Goal: Task Accomplishment & Management: Manage account settings

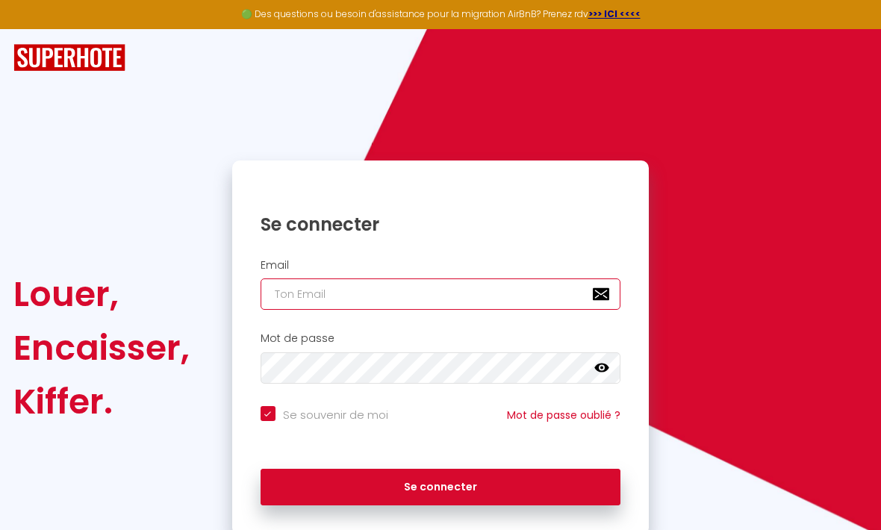
click at [310, 293] on input "email" at bounding box center [440, 293] width 360 height 31
type input "l"
checkbox input "true"
type input "la"
checkbox input "true"
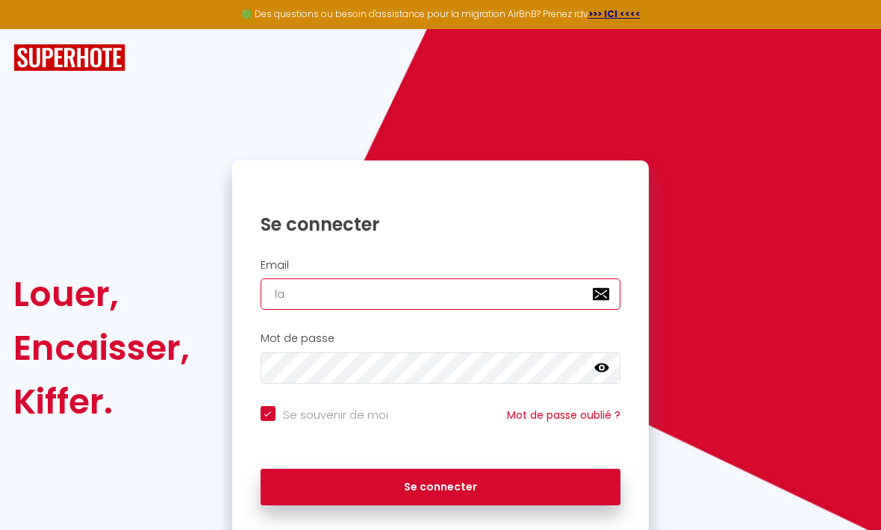
type input "lau"
checkbox input "true"
type input "laur"
checkbox input "true"
type input "laure"
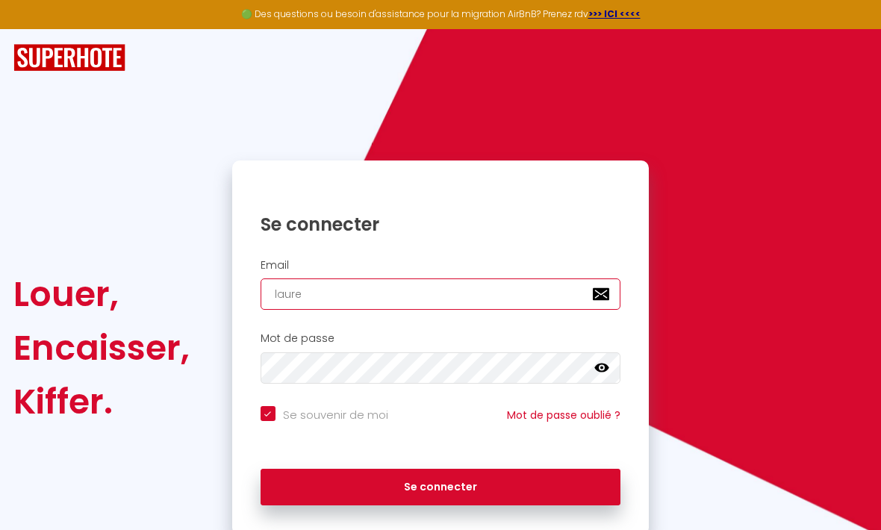
checkbox input "true"
type input "laure,"
checkbox input "true"
type input "laure"
checkbox input "true"
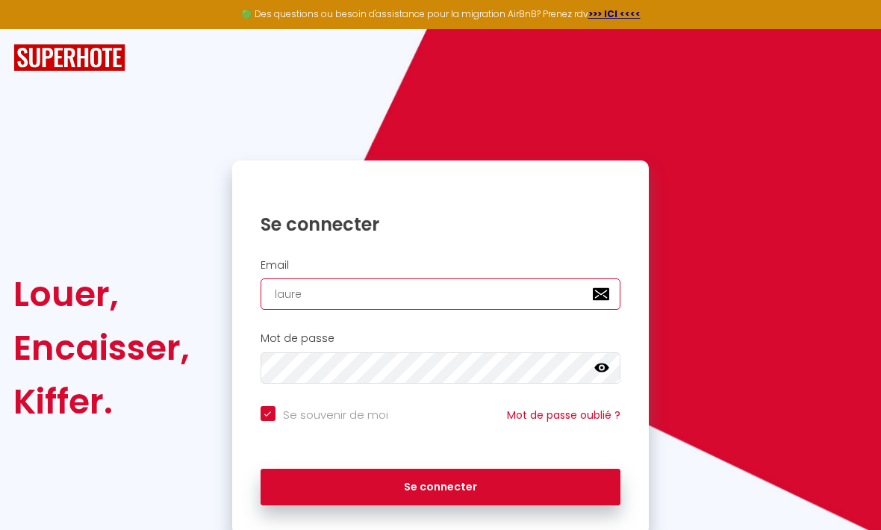
type input "lauren"
checkbox input "true"
type input "laurenc"
checkbox input "true"
type input "[PERSON_NAME]"
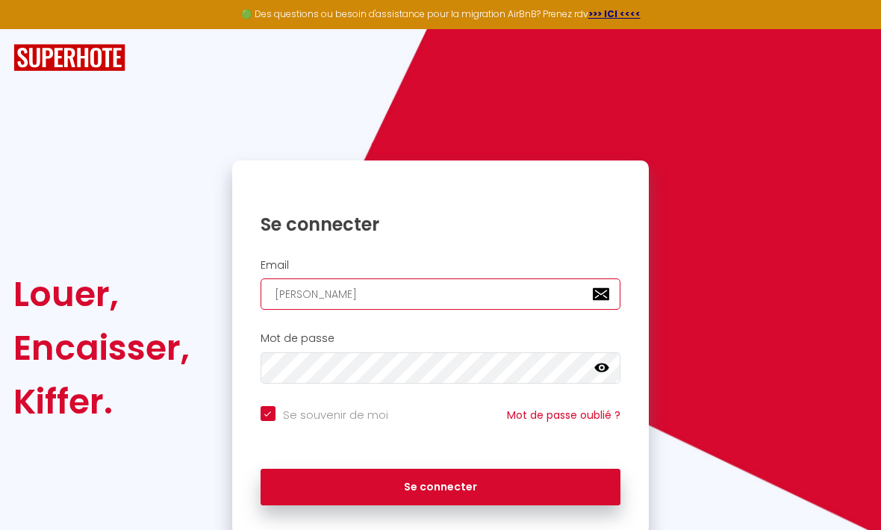
checkbox input "true"
type input "[PERSON_NAME]."
checkbox input "true"
type input "[PERSON_NAME].d"
checkbox input "true"
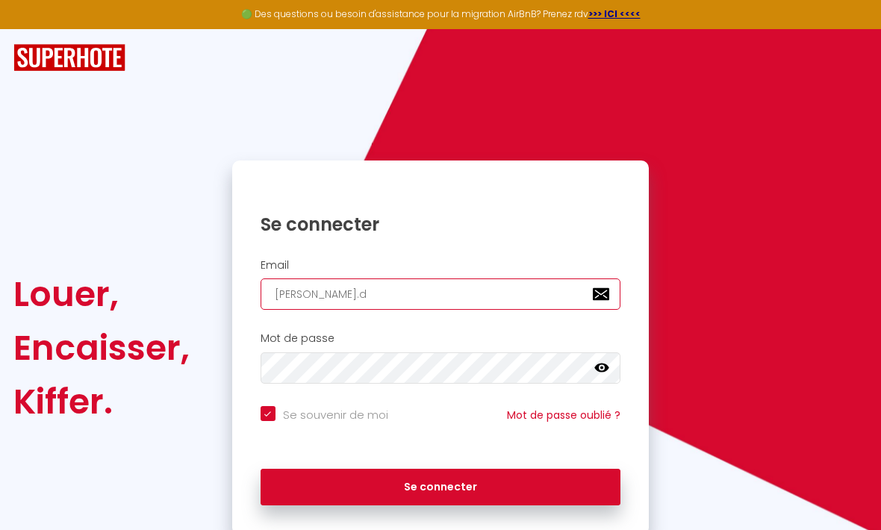
type input "[PERSON_NAME][DOMAIN_NAME]"
checkbox input "true"
type input "[PERSON_NAME].des"
checkbox input "true"
type input "[PERSON_NAME].desh"
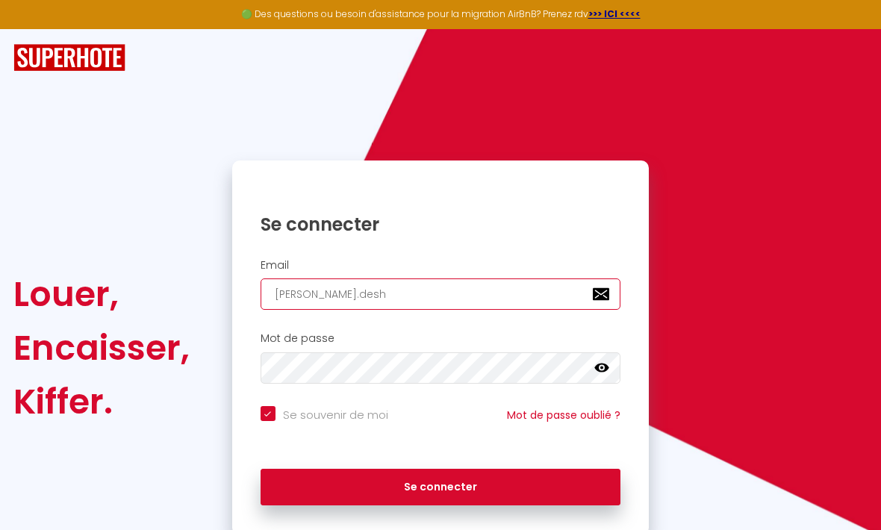
checkbox input "true"
type input "[PERSON_NAME].desho"
checkbox input "true"
type input "[PERSON_NAME].[PERSON_NAME]"
checkbox input "true"
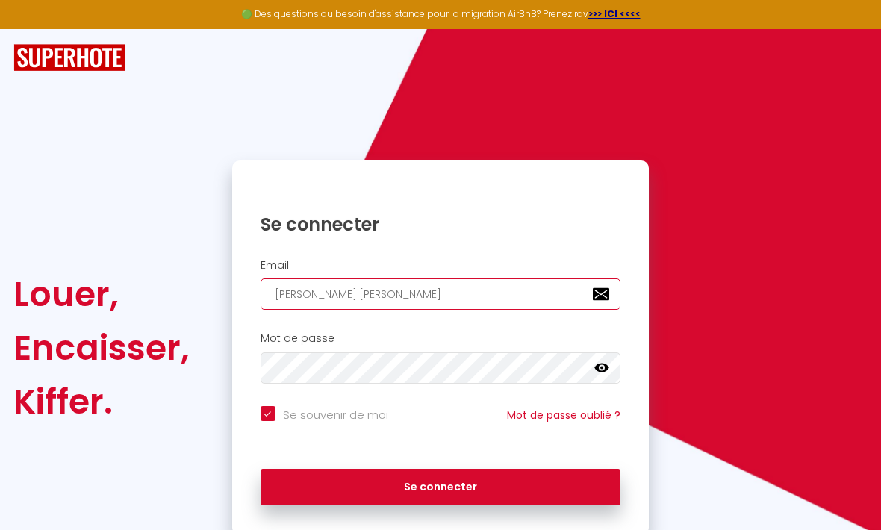
type input "[PERSON_NAME].[PERSON_NAME]@"
checkbox input "true"
type input "[PERSON_NAME].[PERSON_NAME]@h"
checkbox input "true"
type input "[PERSON_NAME].[PERSON_NAME]@ho"
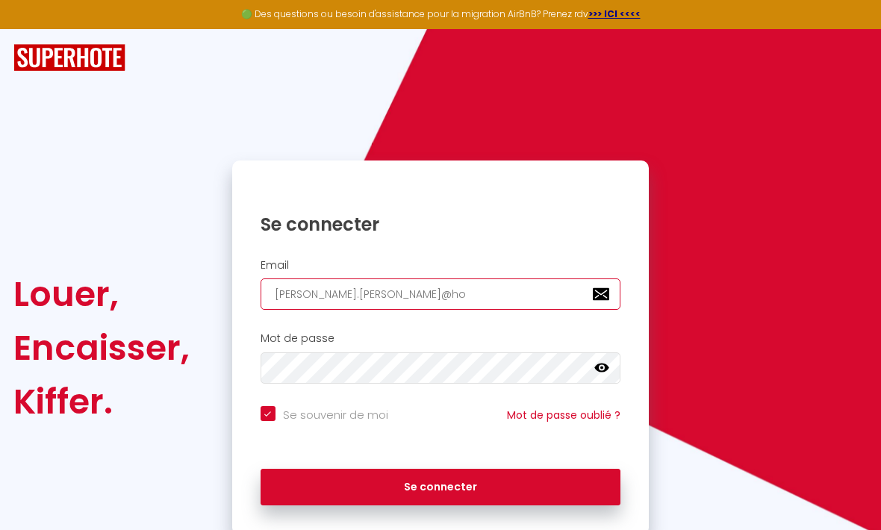
checkbox input "true"
type input "[PERSON_NAME].[PERSON_NAME]@h"
checkbox input "true"
type input "[PERSON_NAME].[PERSON_NAME]@"
checkbox input "true"
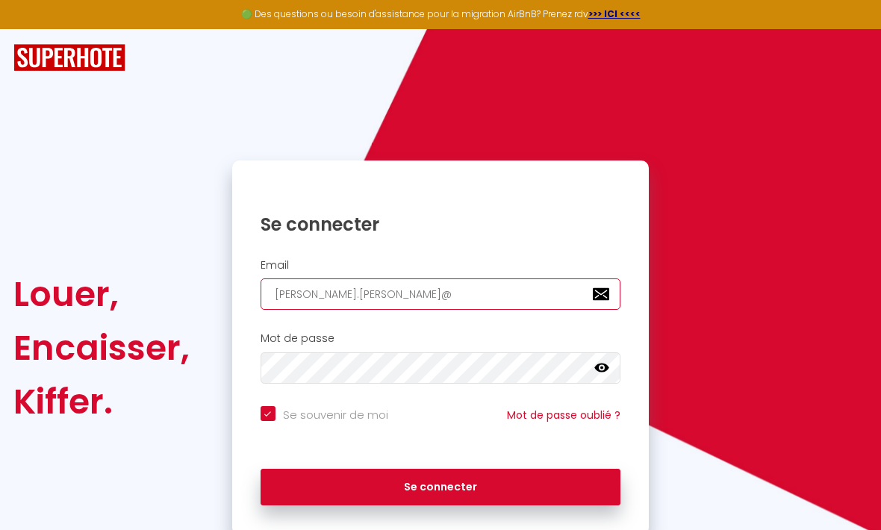
type input "[PERSON_NAME].[PERSON_NAME]@g"
checkbox input "true"
type input "[PERSON_NAME].[PERSON_NAME]@gm"
checkbox input "true"
type input "[PERSON_NAME].[PERSON_NAME]@gma"
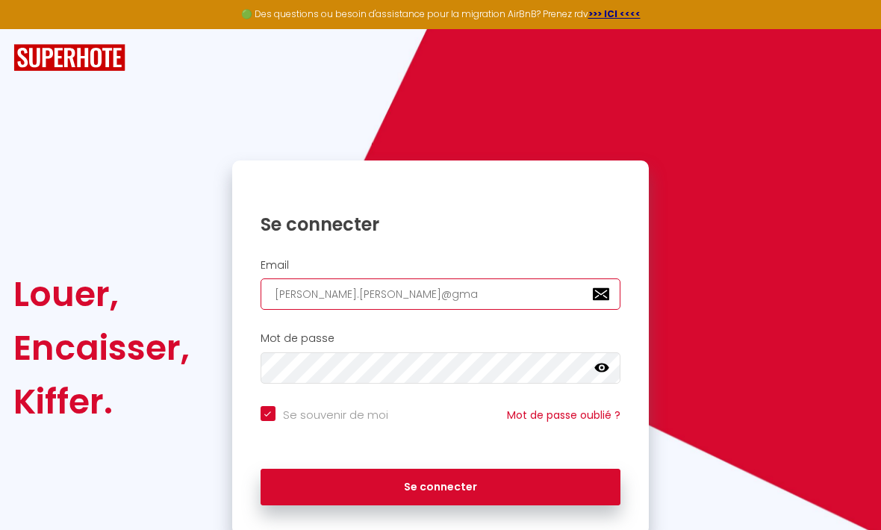
checkbox input "true"
type input "[PERSON_NAME].[PERSON_NAME]@gmai"
checkbox input "true"
type input "[PERSON_NAME][EMAIL_ADDRESS][PERSON_NAME]"
checkbox input "true"
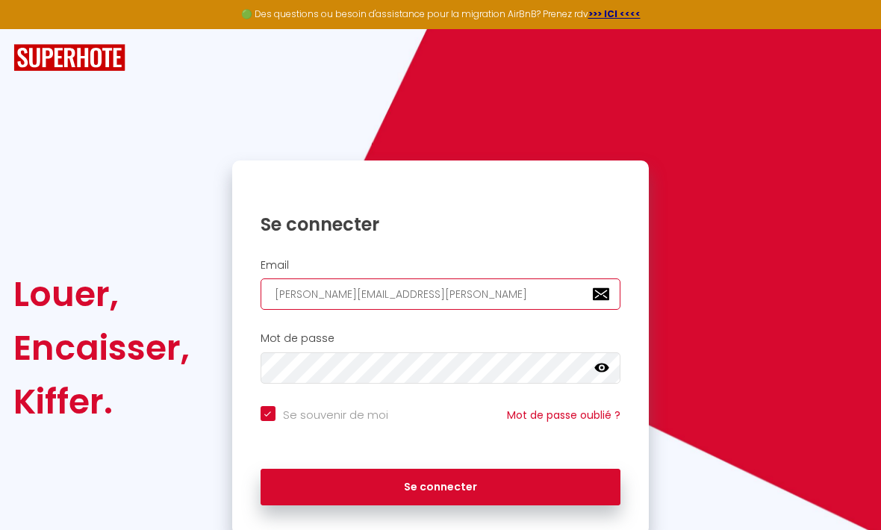
type input "[PERSON_NAME][EMAIL_ADDRESS][PERSON_NAME]."
checkbox input "true"
type input "[PERSON_NAME].[PERSON_NAME]@gmail.c"
checkbox input "true"
type input "[PERSON_NAME][EMAIL_ADDRESS][PERSON_NAME][DOMAIN_NAME]"
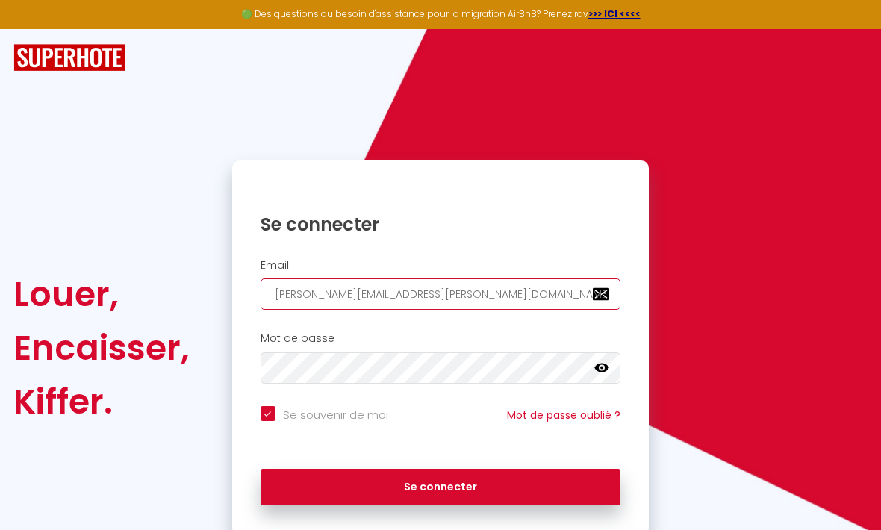
checkbox input "true"
type input "[PERSON_NAME][EMAIL_ADDRESS][PERSON_NAME][DOMAIN_NAME]"
checkbox input "true"
type input "[PERSON_NAME][EMAIL_ADDRESS][PERSON_NAME][DOMAIN_NAME]"
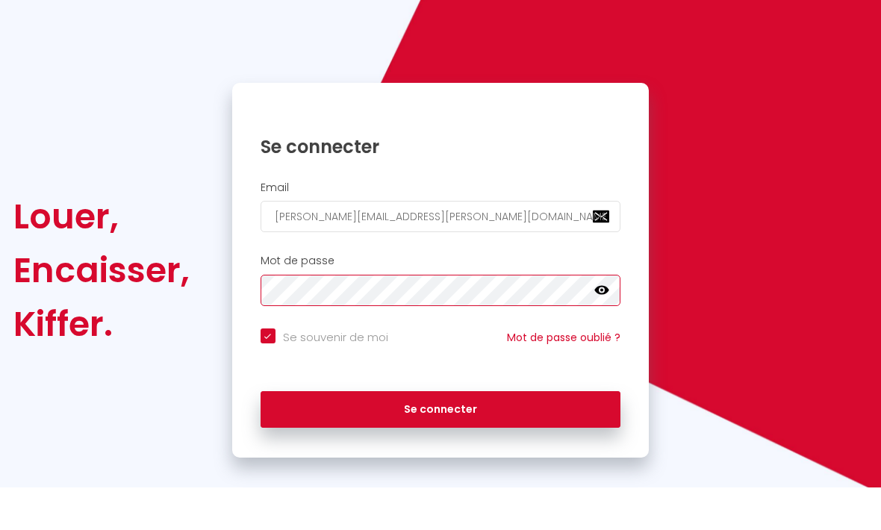
scroll to position [49, 0]
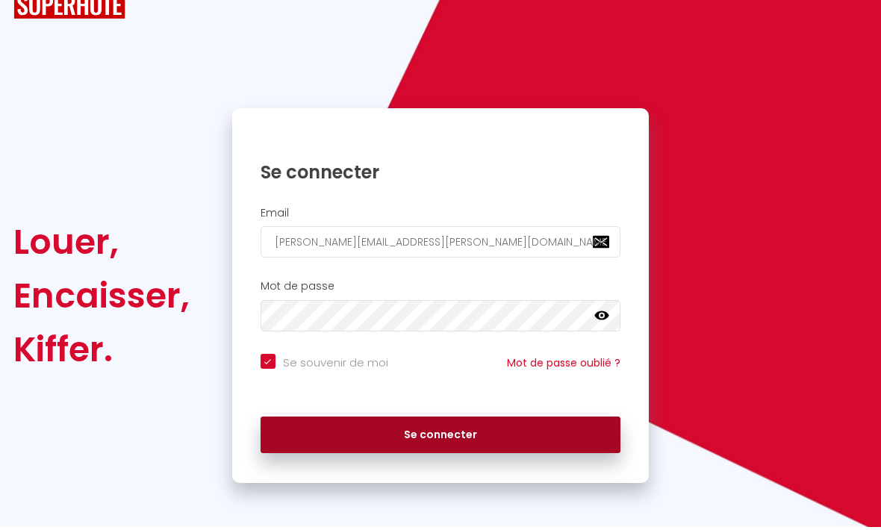
click at [446, 437] on button "Se connecter" at bounding box center [440, 437] width 360 height 37
checkbox input "true"
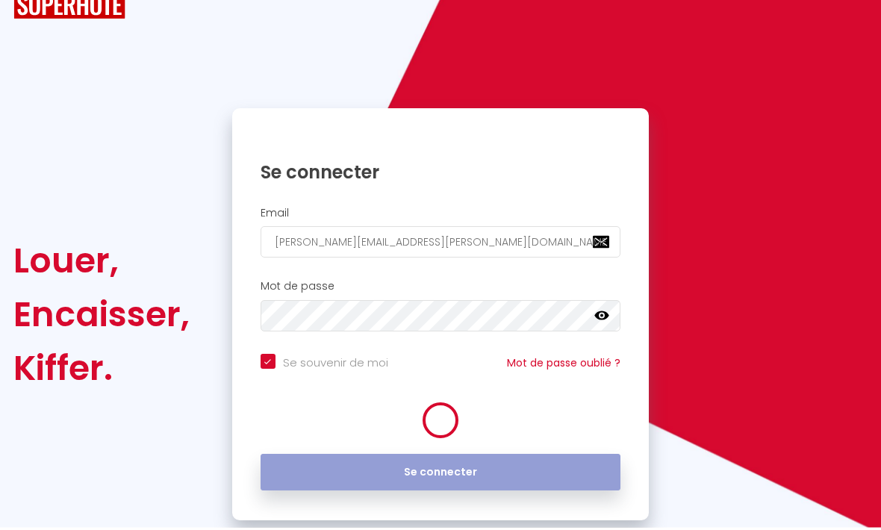
scroll to position [16, 0]
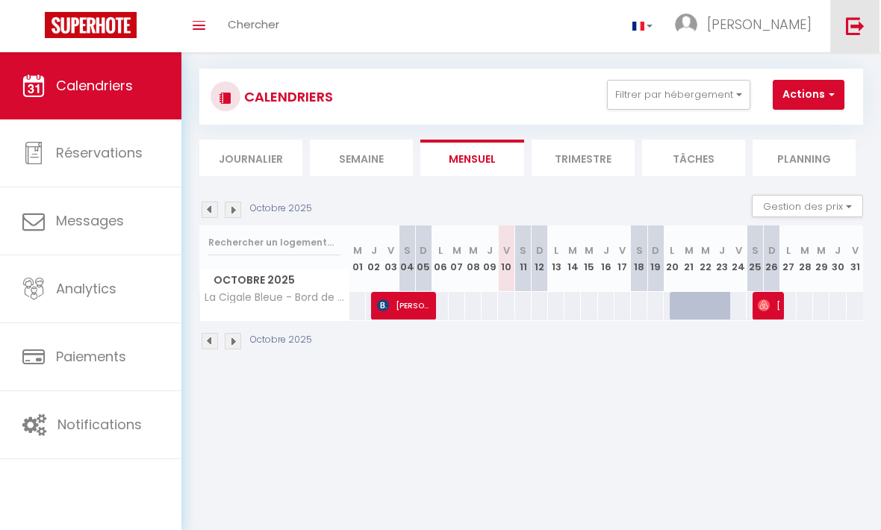
click at [857, 22] on img at bounding box center [855, 25] width 19 height 19
